Goal: Entertainment & Leisure: Consume media (video, audio)

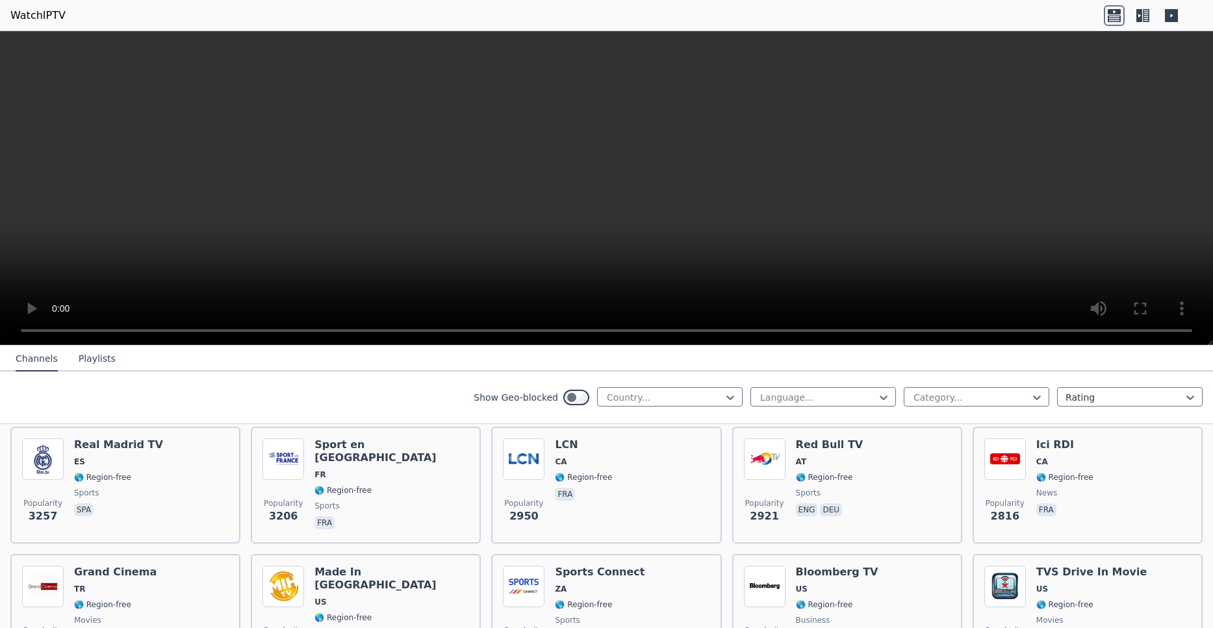
scroll to position [444, 0]
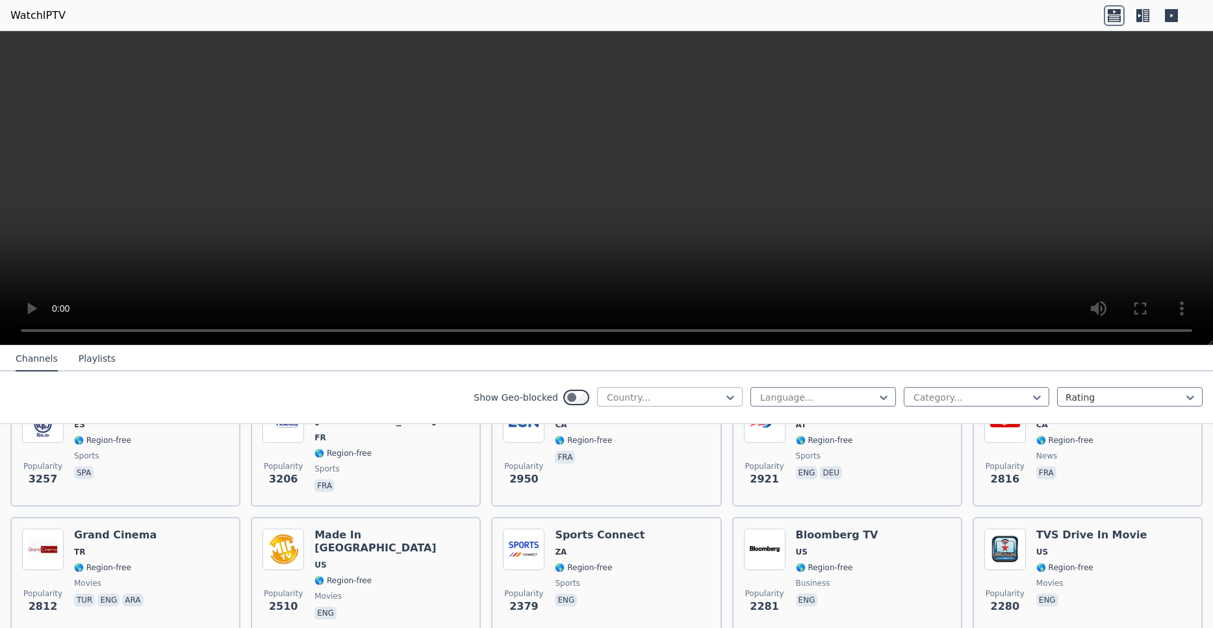
click at [652, 394] on div at bounding box center [664, 397] width 118 height 13
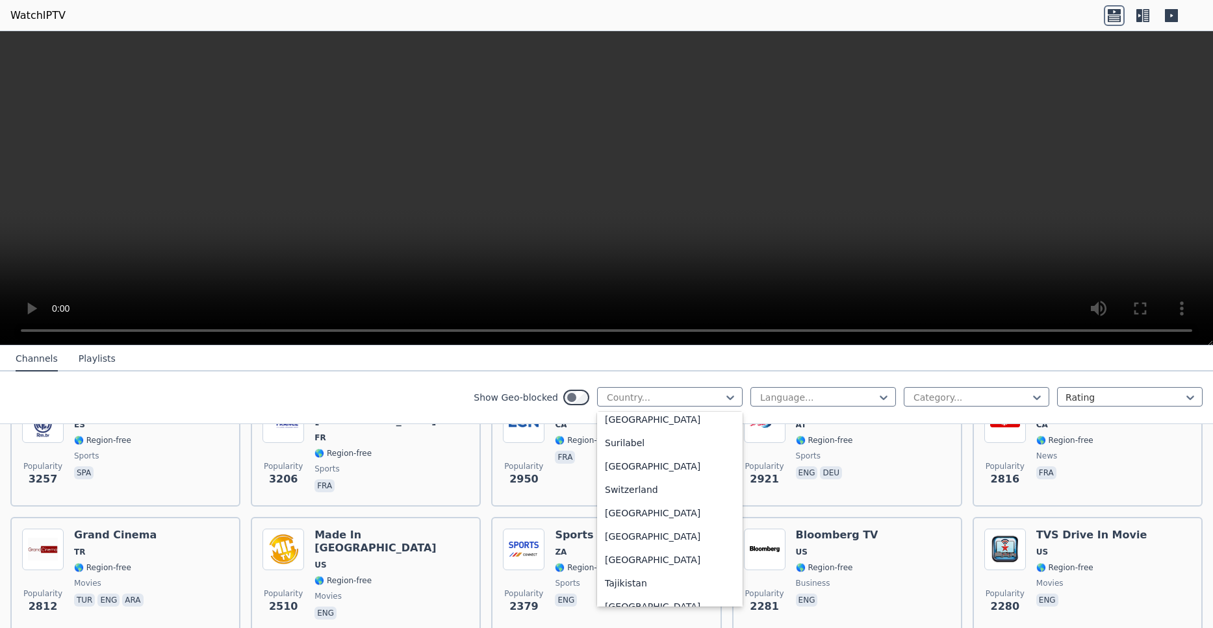
scroll to position [4177, 0]
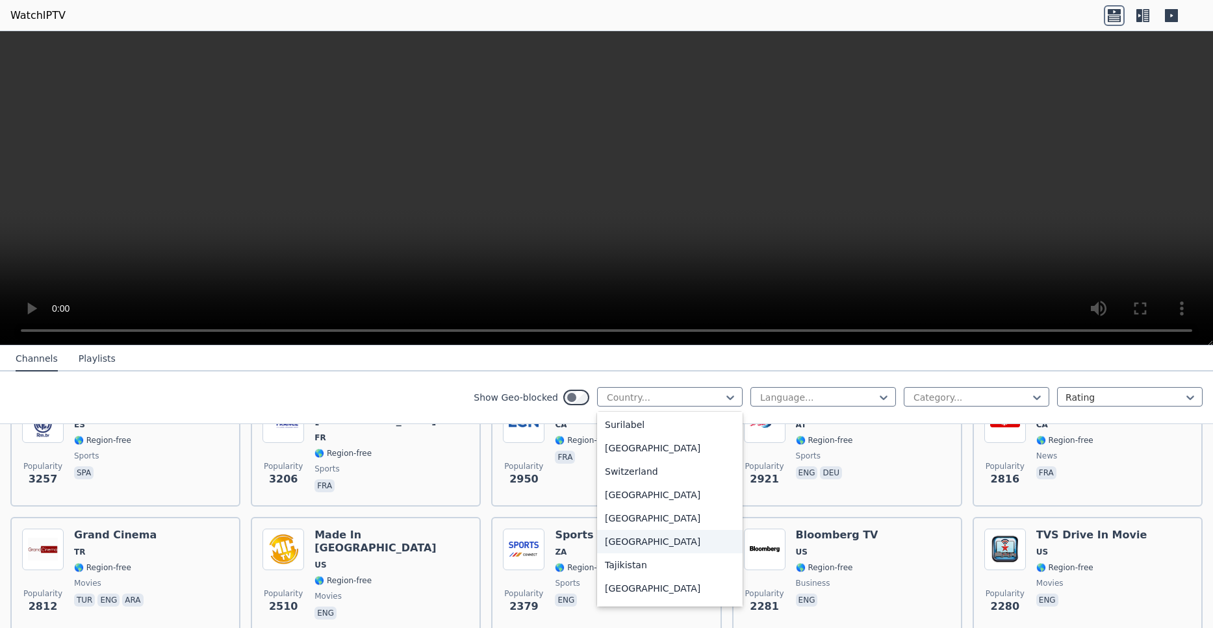
click at [694, 542] on div "[GEOGRAPHIC_DATA]" at bounding box center [670, 541] width 146 height 23
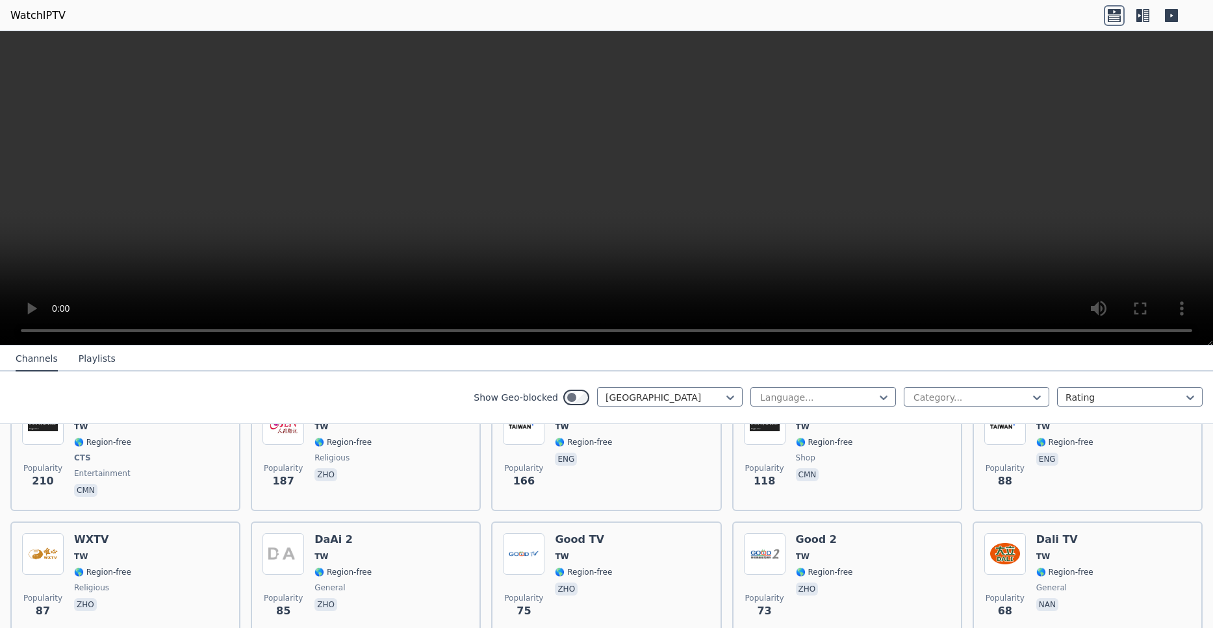
scroll to position [148, 0]
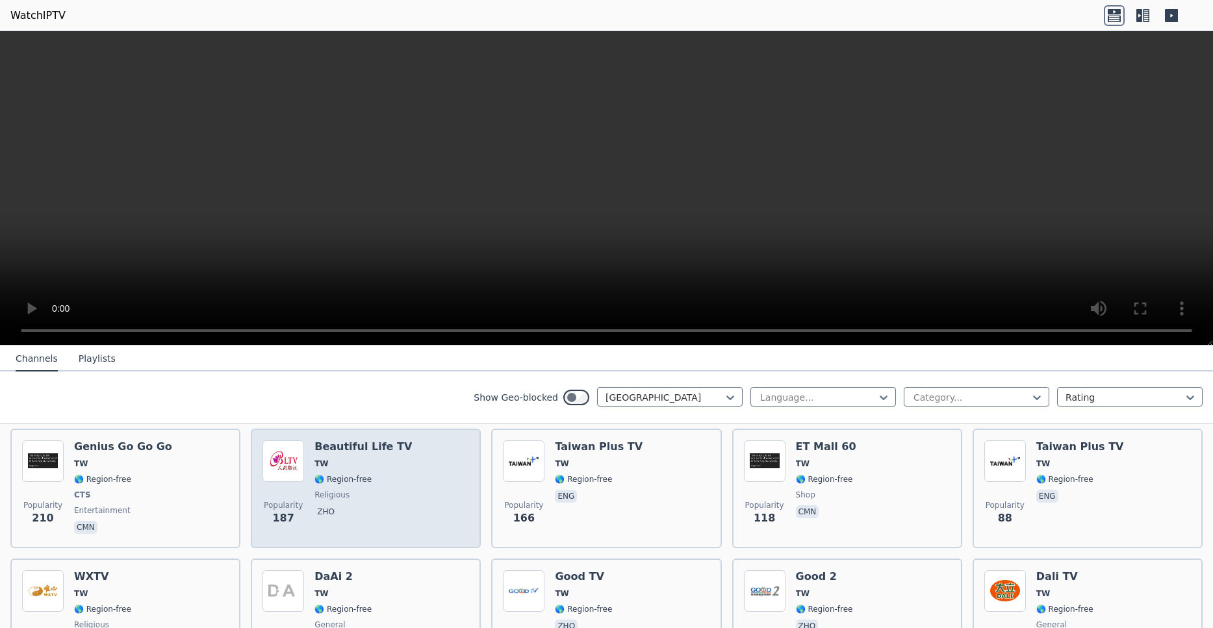
click at [407, 466] on span "TW" at bounding box center [362, 464] width 97 height 10
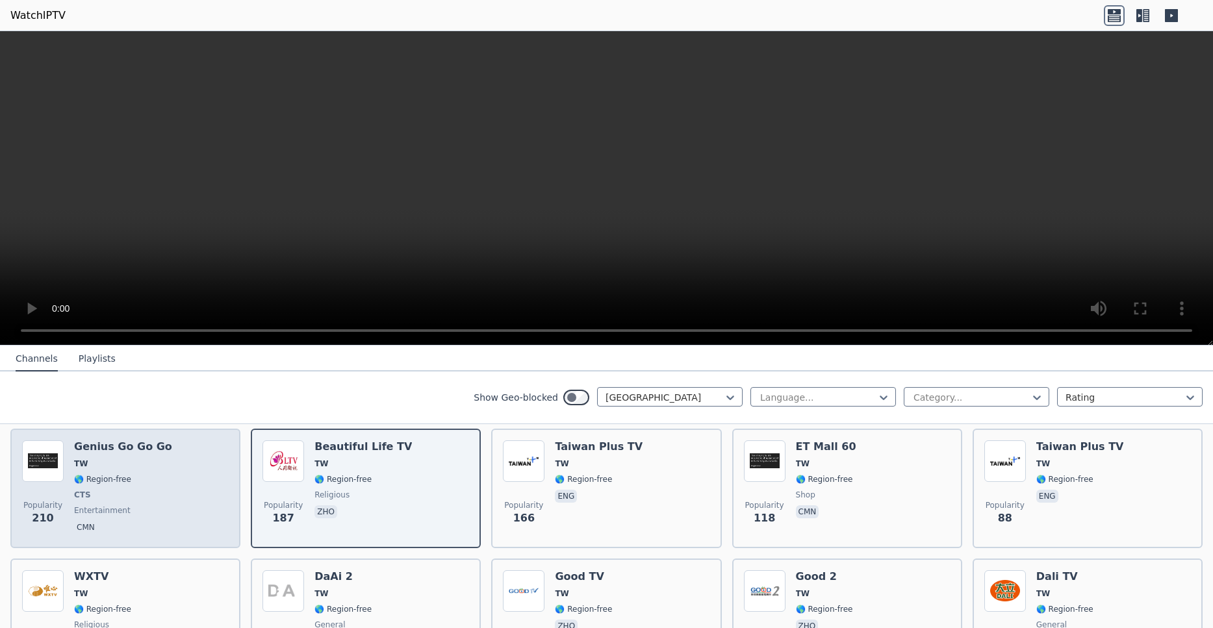
click at [153, 490] on span "CTS" at bounding box center [123, 495] width 98 height 10
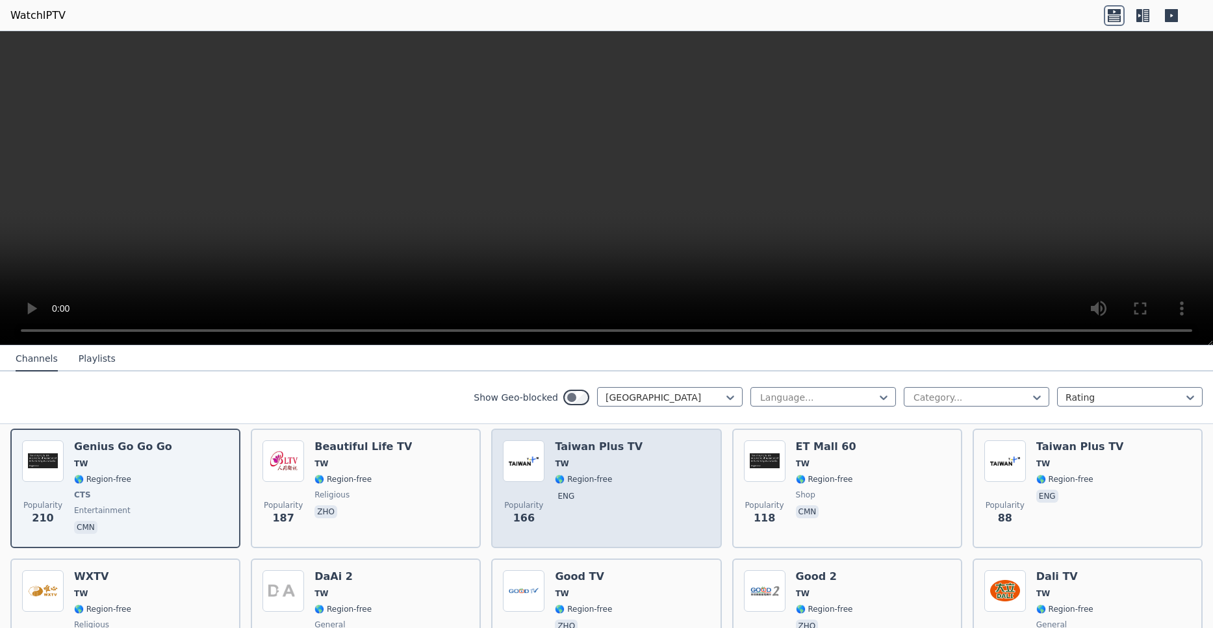
click at [634, 484] on span "🌎 Region-free" at bounding box center [599, 479] width 88 height 10
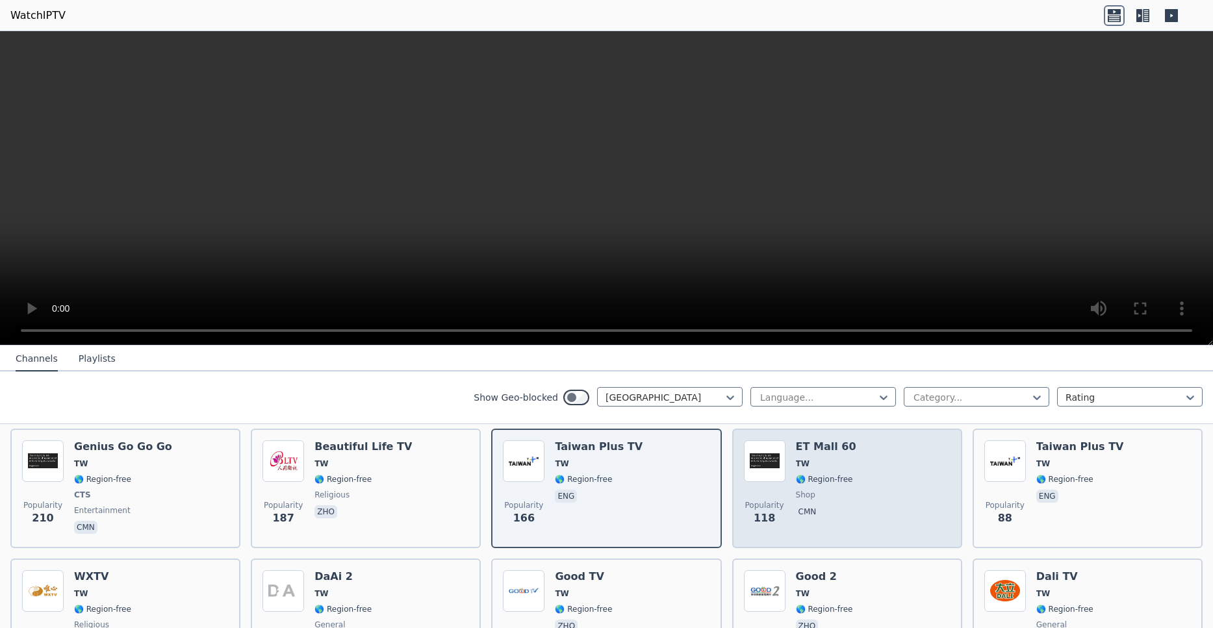
click at [870, 494] on div "Popularity 118 ET Mall 60 TW 🌎 Region-free shop cmn" at bounding box center [847, 488] width 207 height 96
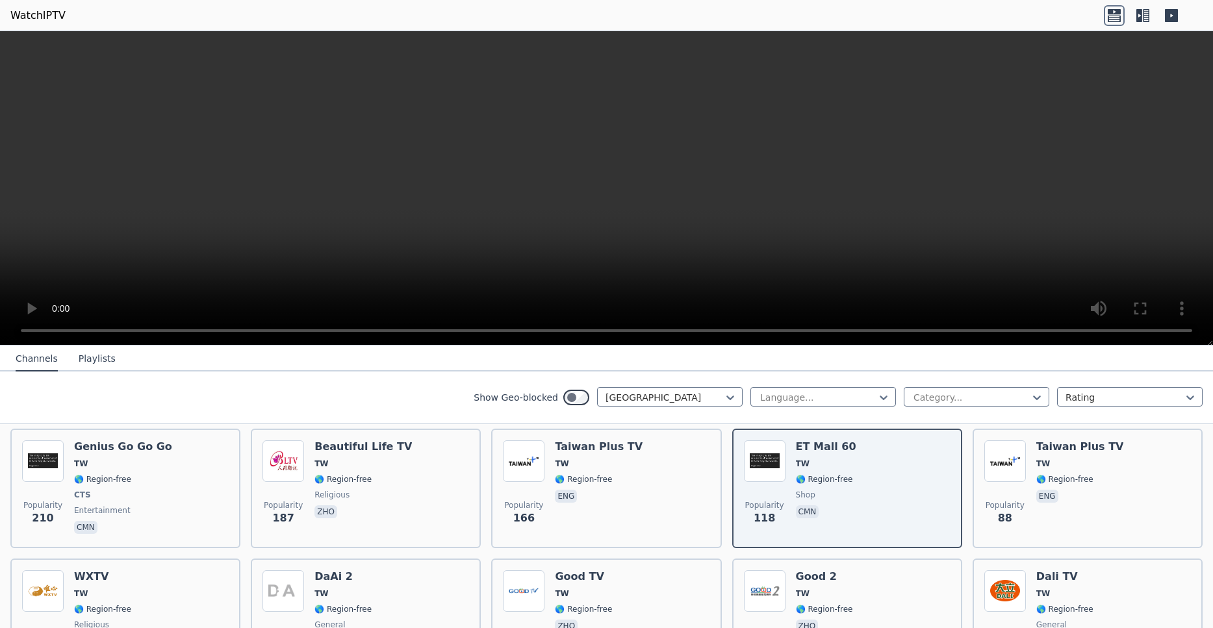
click at [980, 420] on div "Show Geo-blocked Taiwan Language... Category... Rating" at bounding box center [606, 398] width 1213 height 53
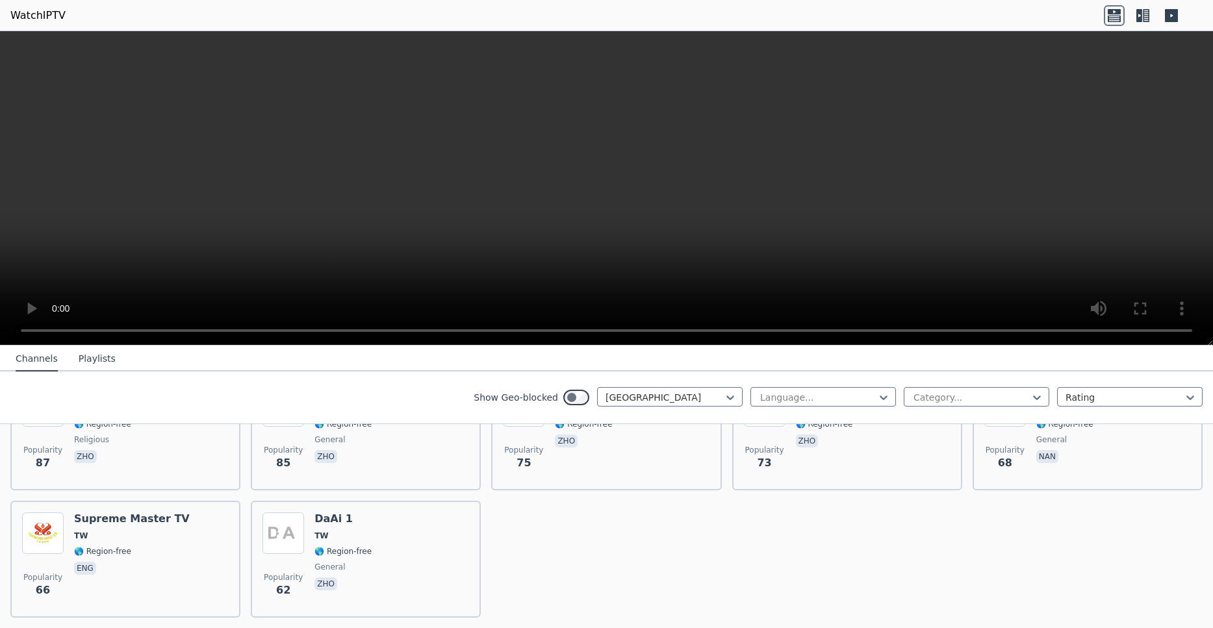
scroll to position [370, 0]
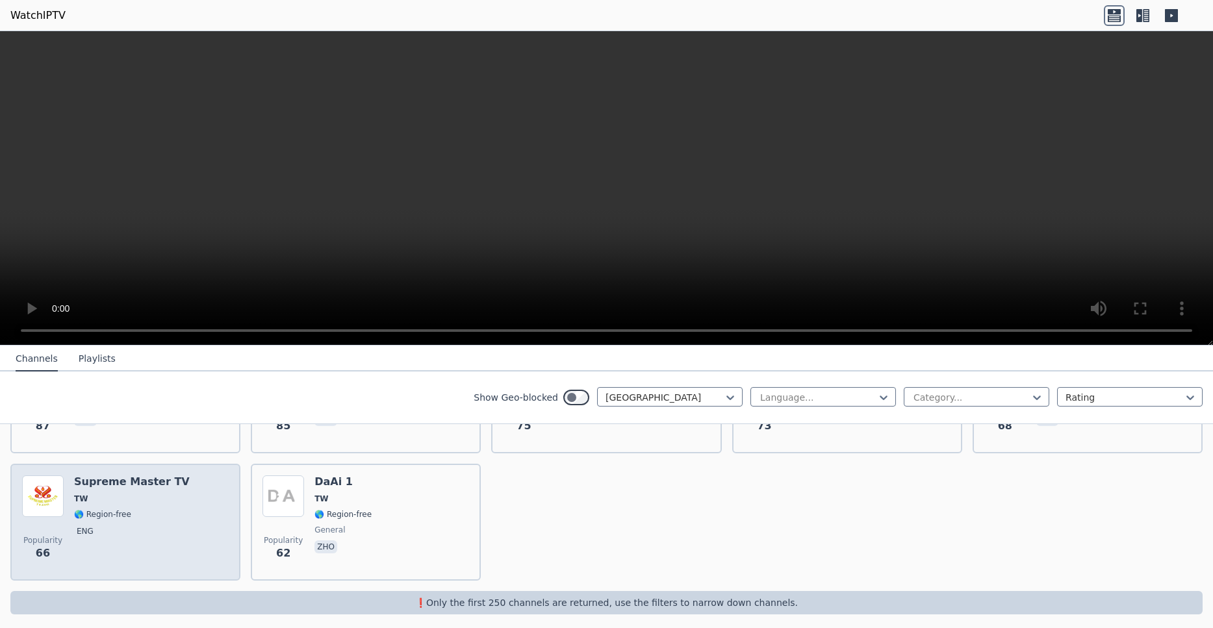
click at [203, 512] on div "Popularity 66 Supreme Master TV TW 🌎 Region-free eng" at bounding box center [125, 522] width 207 height 94
